Goal: Register for event/course

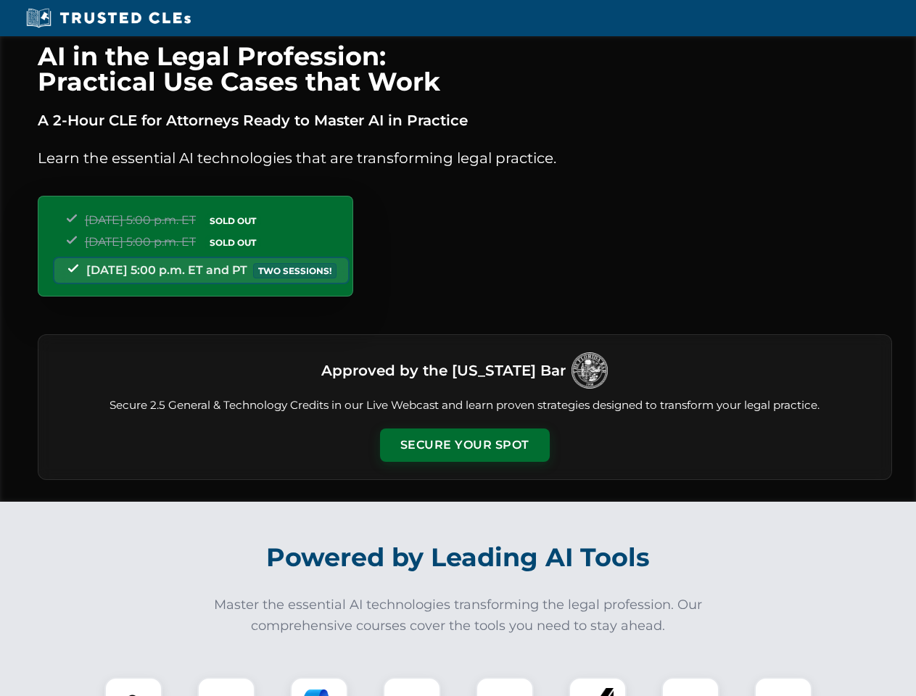
click at [464, 445] on button "Secure Your Spot" at bounding box center [465, 445] width 170 height 33
click at [133, 687] on img at bounding box center [133, 706] width 42 height 42
click at [226, 687] on div at bounding box center [226, 706] width 58 height 58
